Goal: Task Accomplishment & Management: Manage account settings

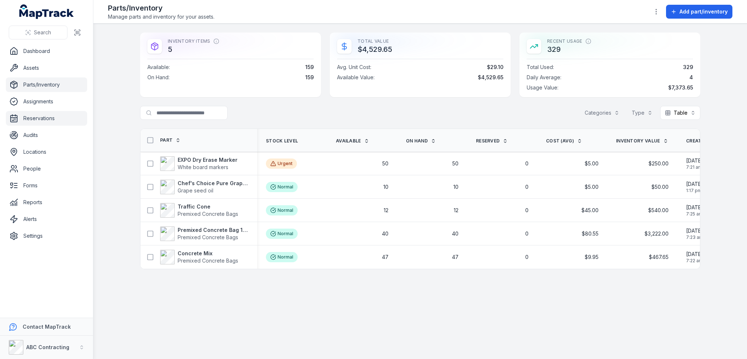
click at [30, 116] on link "Reservations" at bounding box center [46, 118] width 81 height 15
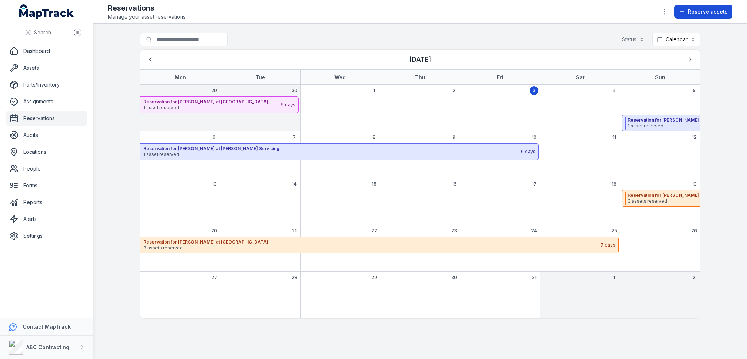
click at [700, 12] on span "Reserve assets" at bounding box center [708, 11] width 40 height 7
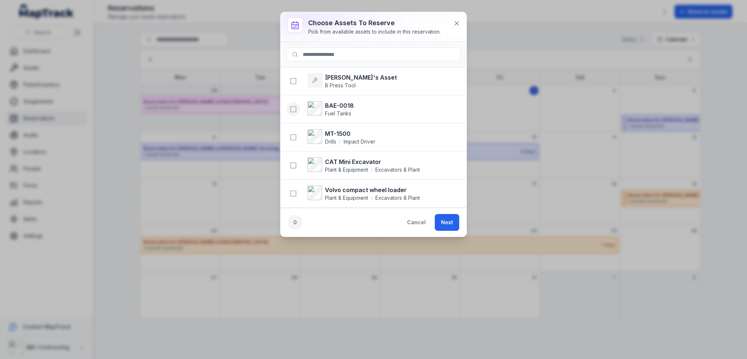
click at [293, 113] on button "button" at bounding box center [293, 109] width 14 height 14
click at [442, 225] on button "Next" at bounding box center [447, 222] width 24 height 17
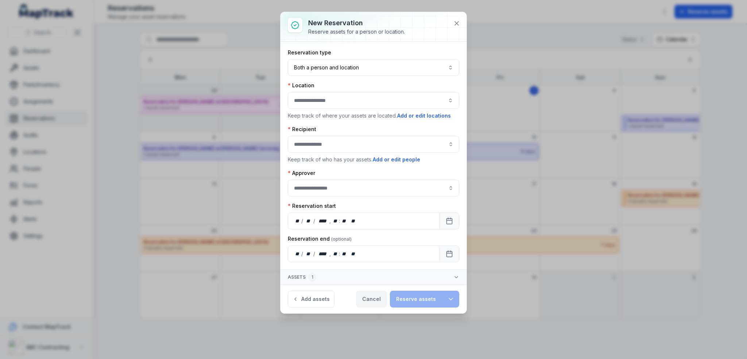
click at [371, 299] on button "Cancel" at bounding box center [371, 298] width 31 height 17
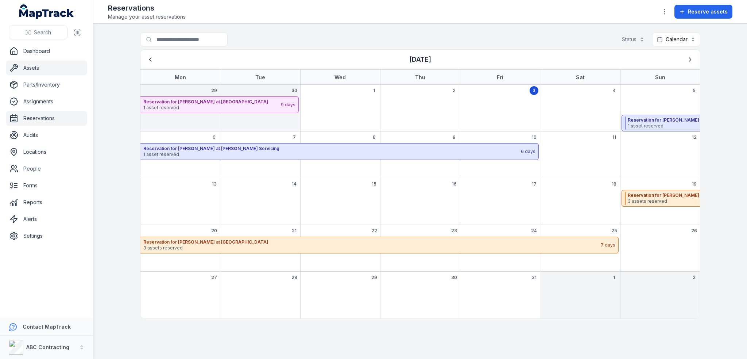
click at [35, 68] on link "Assets" at bounding box center [46, 68] width 81 height 15
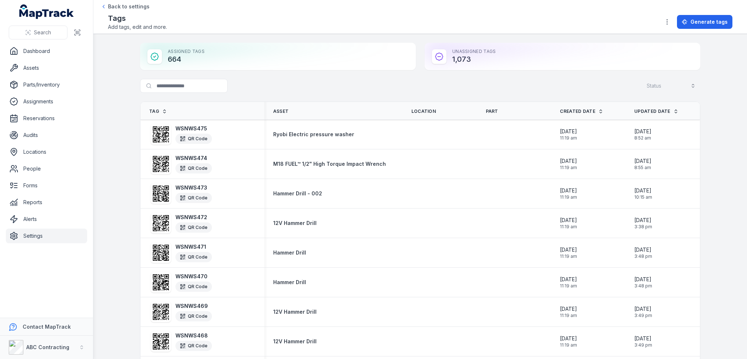
click at [699, 24] on span "Generate tags" at bounding box center [709, 21] width 37 height 7
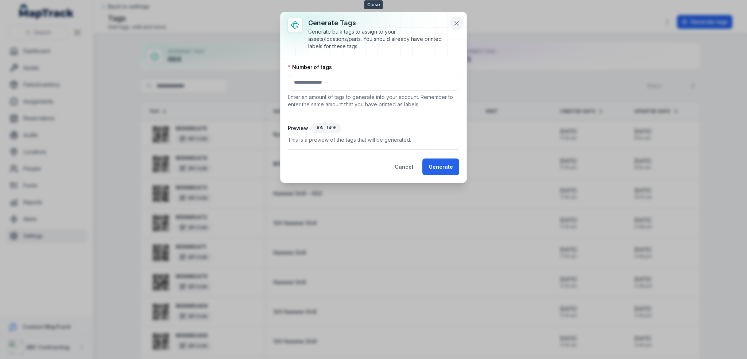
click at [458, 22] on icon at bounding box center [456, 23] width 7 height 7
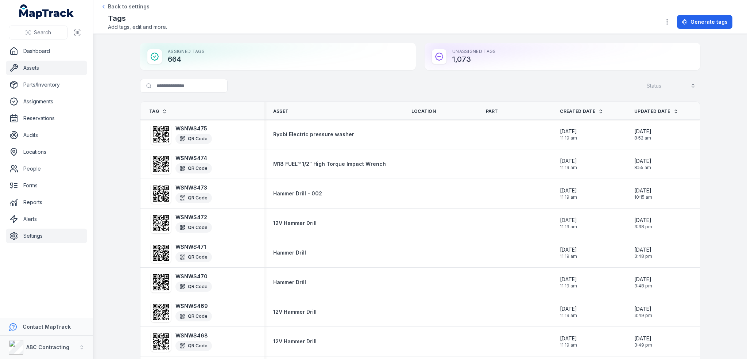
click at [29, 64] on link "Assets" at bounding box center [46, 68] width 81 height 15
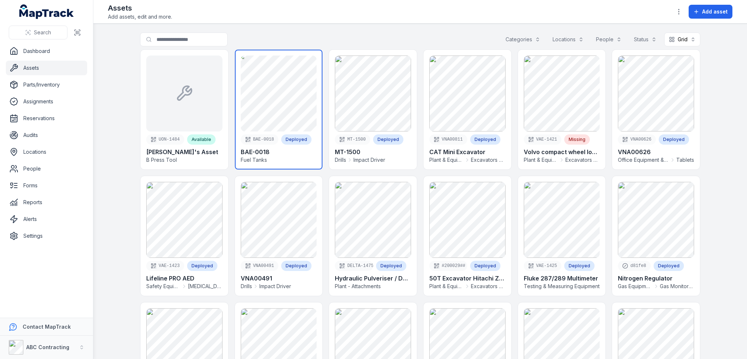
click at [277, 105] on link at bounding box center [279, 110] width 88 height 120
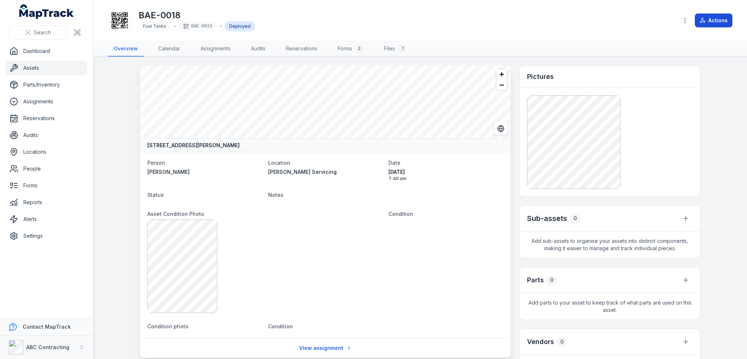
click at [708, 22] on button "Actions" at bounding box center [714, 21] width 38 height 14
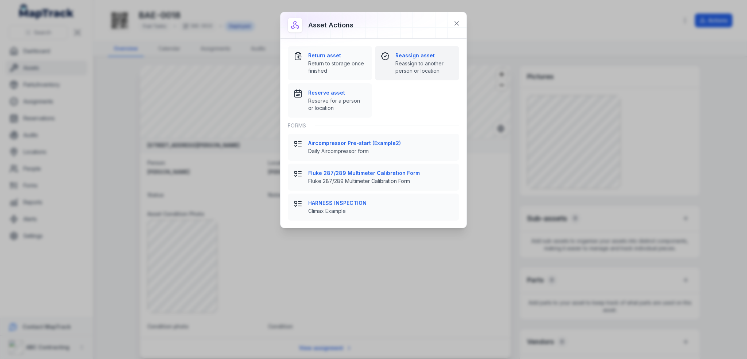
click at [394, 57] on div "Reassign asset Reassign to another person or location" at bounding box center [417, 63] width 73 height 23
